Goal: Transaction & Acquisition: Purchase product/service

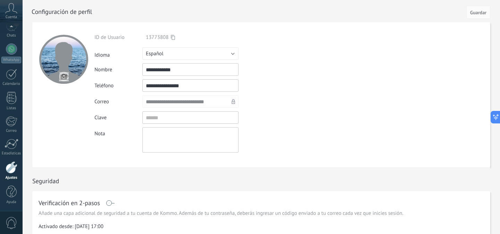
click at [163, 131] on textarea at bounding box center [190, 139] width 96 height 25
click at [158, 118] on input "textbox" at bounding box center [190, 117] width 96 height 12
click at [330, 75] on form "**********" at bounding box center [261, 94] width 458 height 145
drag, startPoint x: 147, startPoint y: 119, endPoint x: 180, endPoint y: 113, distance: 34.0
click at [180, 113] on input "textbox" at bounding box center [190, 117] width 96 height 12
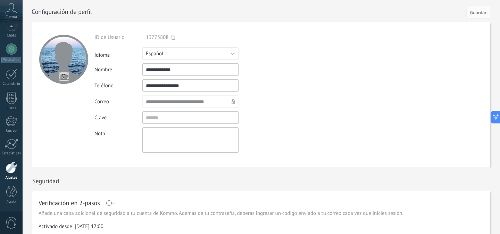
click at [285, 90] on div "**********" at bounding box center [206, 85] width 224 height 12
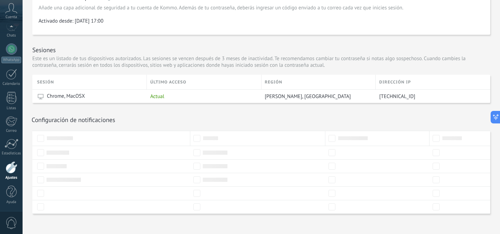
scroll to position [212, 0]
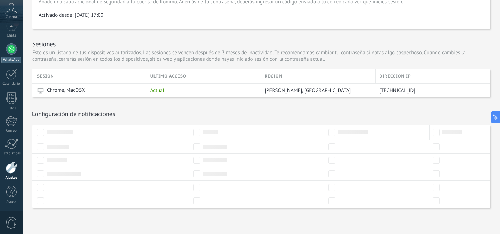
click at [13, 49] on div at bounding box center [11, 48] width 11 height 11
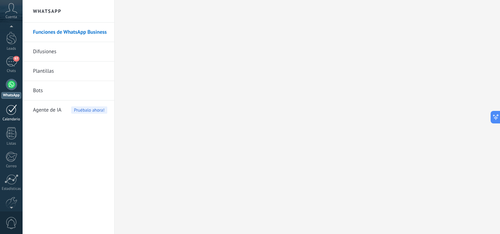
scroll to position [20, 0]
click at [10, 132] on div at bounding box center [11, 132] width 10 height 12
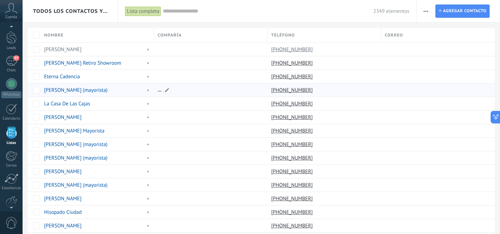
scroll to position [43, 0]
click at [177, 94] on div at bounding box center [209, 89] width 110 height 13
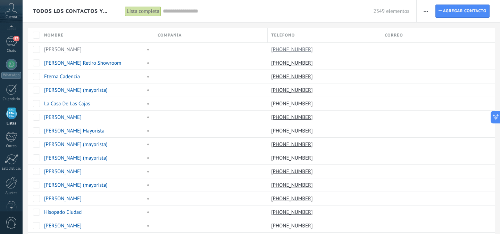
click at [15, 12] on icon at bounding box center [11, 8] width 12 height 10
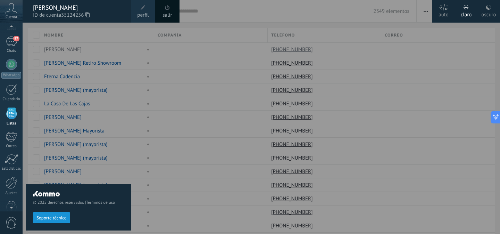
scroll to position [43, 0]
click at [342, 7] on div at bounding box center [273, 117] width 500 height 234
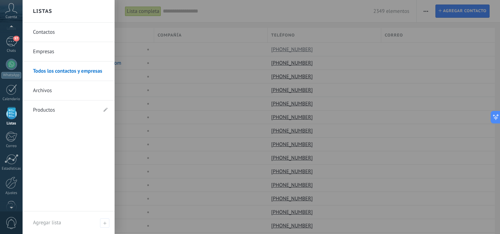
scroll to position [55, 0]
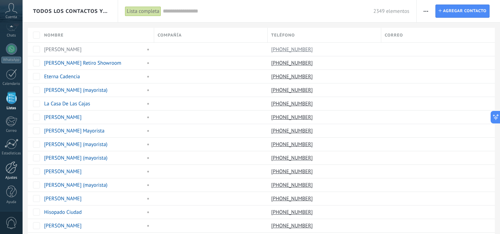
click at [15, 171] on div at bounding box center [12, 167] width 12 height 12
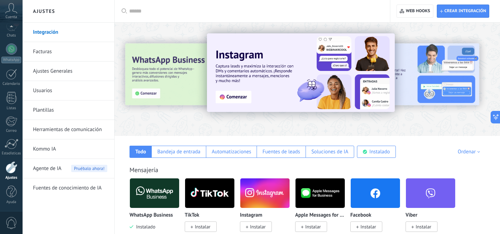
click at [58, 91] on link "Usuarios" at bounding box center [70, 90] width 74 height 19
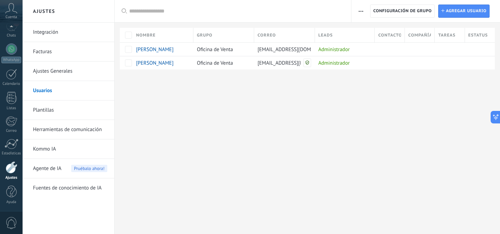
click at [277, 94] on div "Ajustes Integración Facturas Ajustes Generales Usuarios Plantillas Herramientas…" at bounding box center [261, 117] width 477 height 234
click at [229, 166] on div "Ajustes Integración Facturas Ajustes Generales Usuarios Plantillas Herramientas…" at bounding box center [261, 117] width 477 height 234
click at [173, 123] on div "Ajustes Integración Facturas Ajustes Generales Usuarios Plantillas Herramientas…" at bounding box center [261, 117] width 477 height 234
click at [180, 94] on div "Ajustes Integración Facturas Ajustes Generales Usuarios Plantillas Herramientas…" at bounding box center [261, 117] width 477 height 234
click at [12, 171] on div at bounding box center [12, 167] width 12 height 12
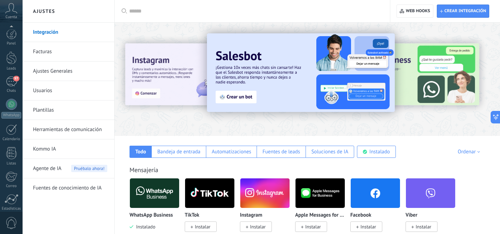
scroll to position [55, 0]
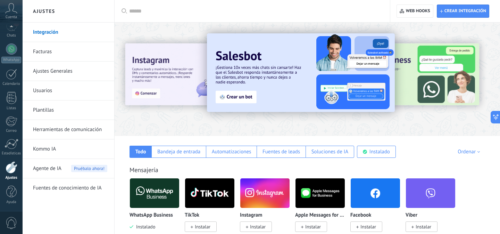
click at [51, 49] on link "Facturas" at bounding box center [70, 51] width 74 height 19
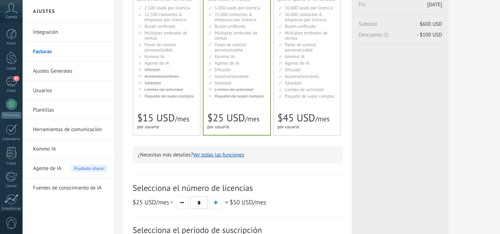
click at [237, 86] on ul "5.000 сделок на место 5.000 leads per seat 5.000 leads por licencia 添加线索和联系人 5.…" at bounding box center [237, 51] width 58 height 93
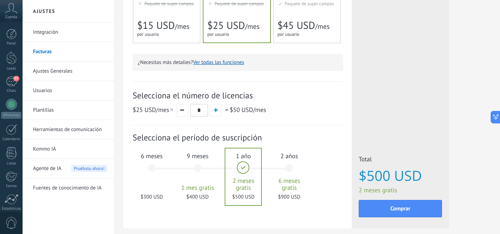
scroll to position [212, 0]
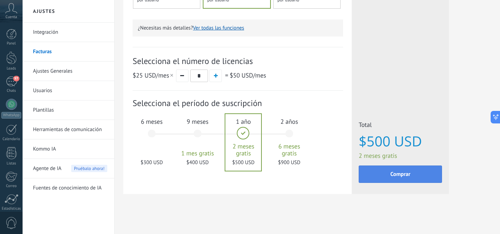
click at [402, 176] on span "Comprar" at bounding box center [400, 173] width 20 height 5
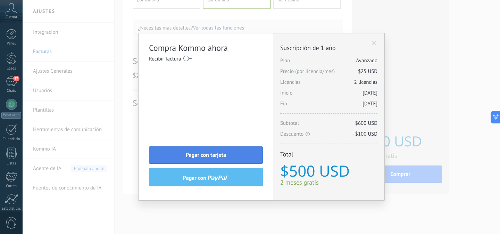
click at [209, 156] on span "Pagar con tarjeta" at bounding box center [206, 154] width 40 height 5
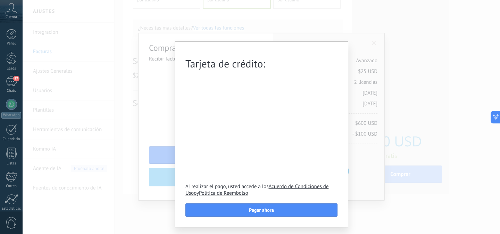
drag, startPoint x: 280, startPoint y: 48, endPoint x: 278, endPoint y: 43, distance: 5.1
click at [278, 43] on div "Tarjeta de crédito: Al realizar el pago, usted accede a los Acuerdo de Condicio…" at bounding box center [261, 134] width 173 height 186
click at [389, 217] on div "Tarjeta de crédito: Al realizar el pago, usted accede a los Acuerdo de Condicio…" at bounding box center [261, 117] width 477 height 234
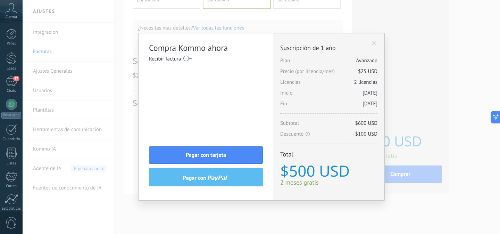
click at [227, 218] on div "Compra Kommo ahora Recibir factura Nombre completo / Nombre de la empresa País …" at bounding box center [261, 117] width 477 height 234
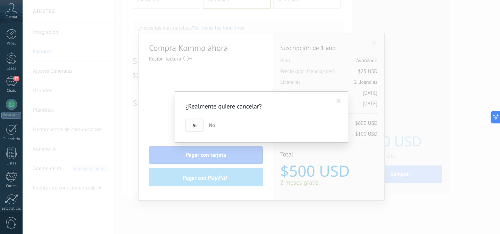
click at [196, 125] on button "Si" at bounding box center [194, 124] width 18 height 13
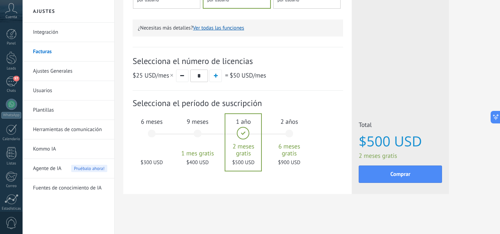
click at [153, 130] on div "6 meses $300 USD" at bounding box center [151, 136] width 37 height 49
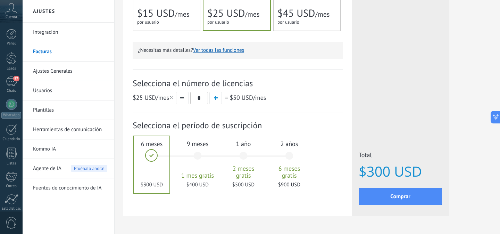
scroll to position [207, 0]
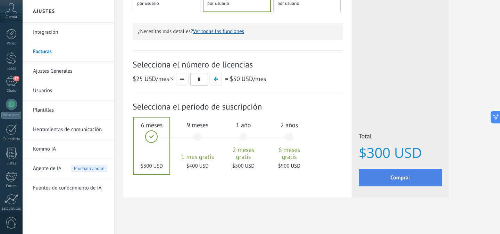
click at [391, 178] on span "Comprar" at bounding box center [400, 177] width 20 height 5
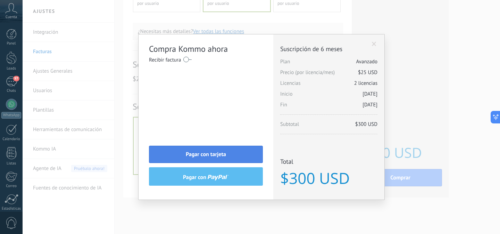
click at [241, 155] on button "Pagar con tarjeta" at bounding box center [206, 153] width 114 height 17
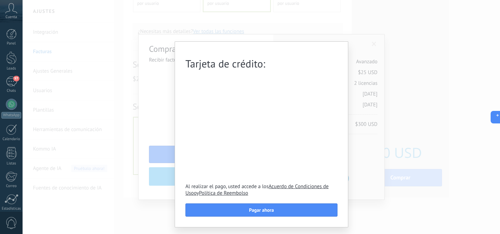
click at [398, 103] on div "Tarjeta de crédito: Al realizar el pago, usted accede a los Acuerdo de Condicio…" at bounding box center [261, 117] width 477 height 234
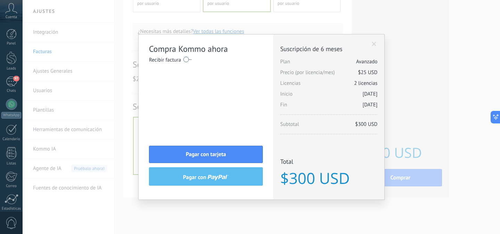
click at [375, 45] on span at bounding box center [374, 44] width 5 height 5
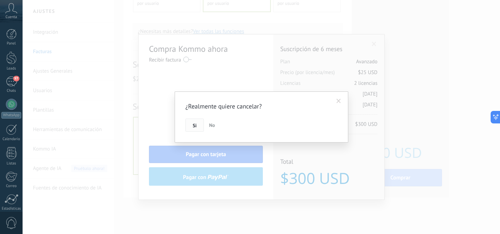
click at [198, 125] on button "Si" at bounding box center [194, 124] width 18 height 13
